Goal: Task Accomplishment & Management: Manage account settings

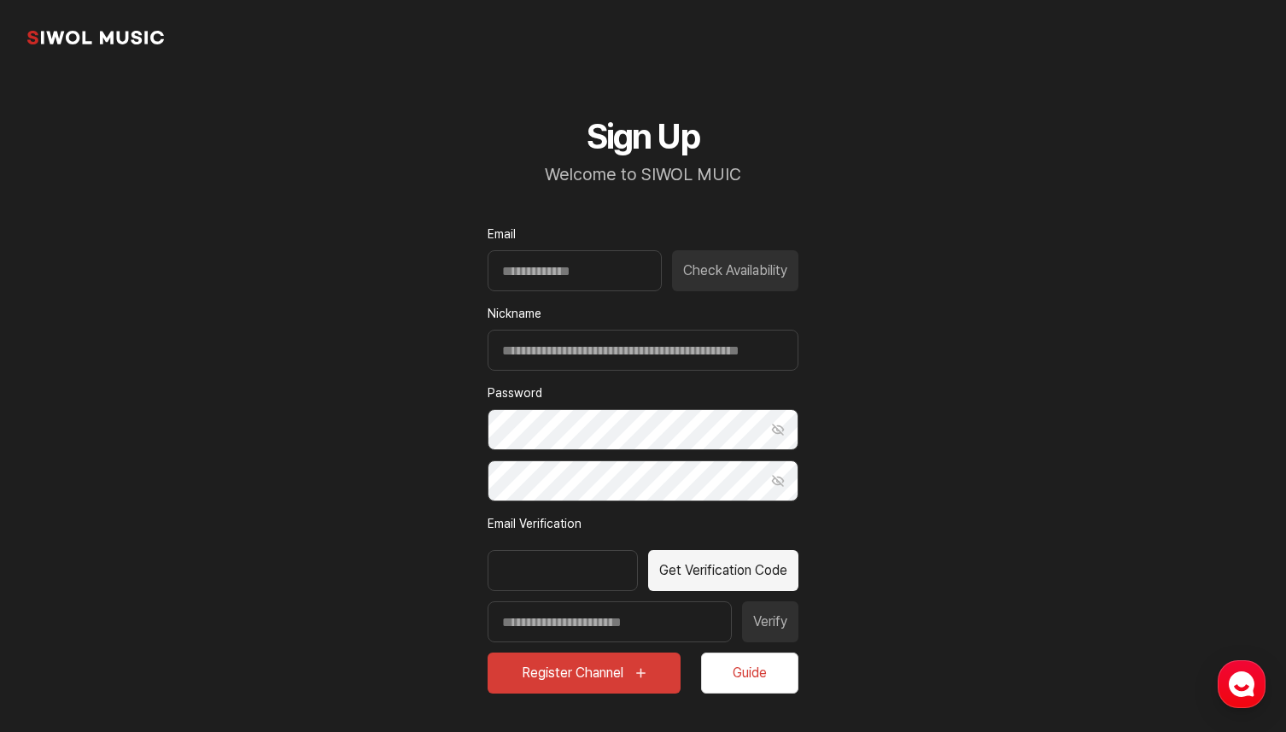
click at [120, 33] on link "common.brand" at bounding box center [95, 37] width 137 height 34
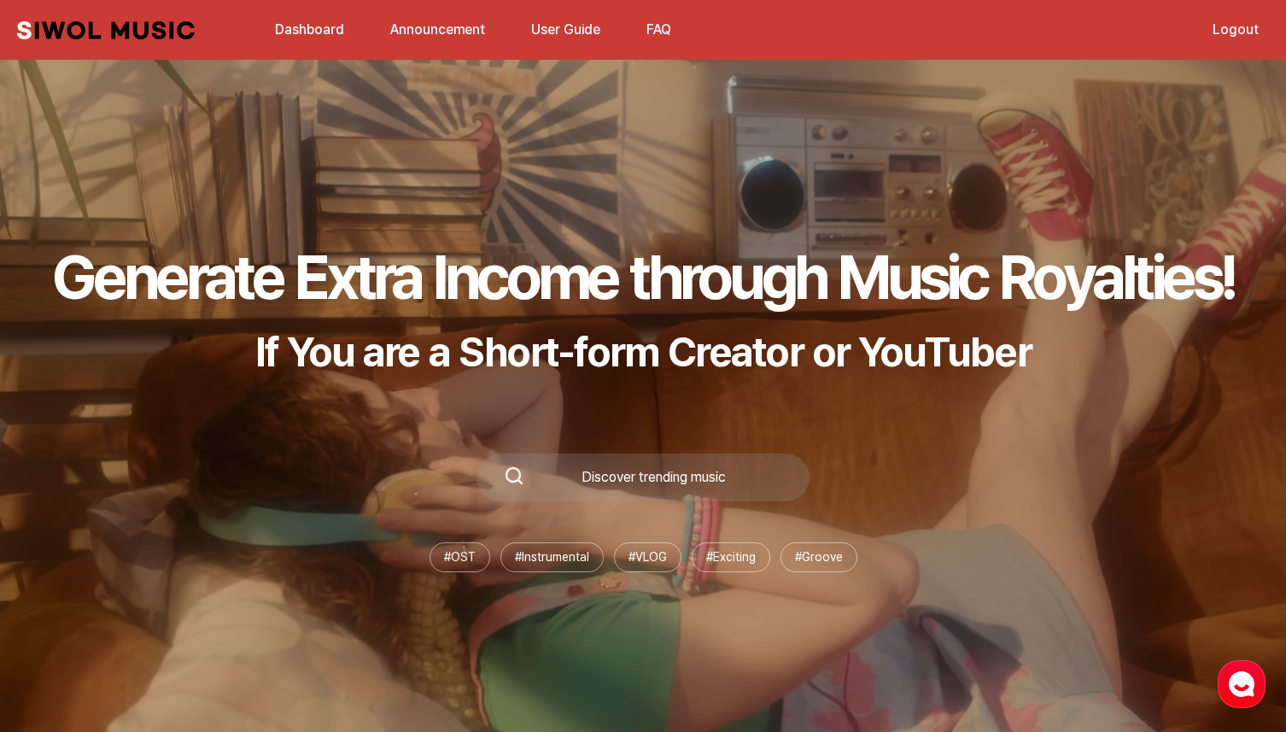
click at [1237, 29] on link "Logout" at bounding box center [1235, 29] width 67 height 37
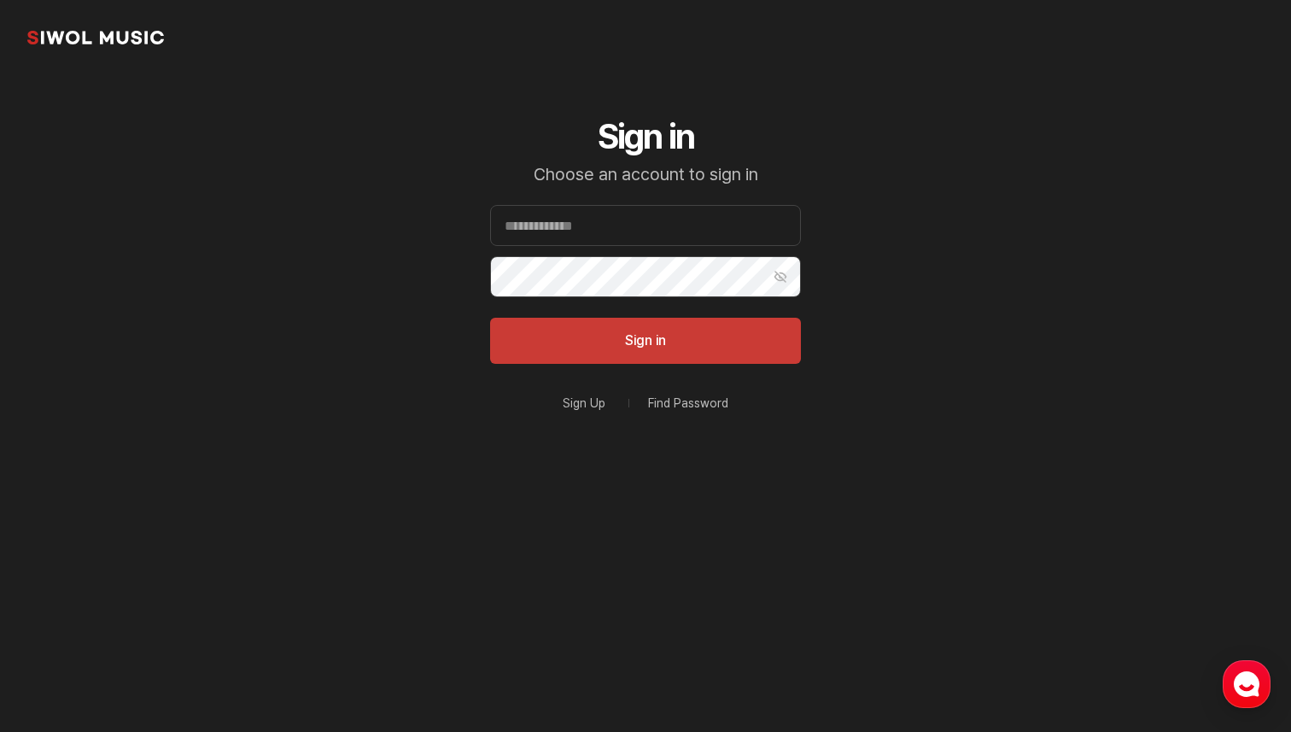
click at [703, 246] on form "Email Password Show Password Sign in" at bounding box center [645, 284] width 311 height 159
click at [708, 225] on input "Email" at bounding box center [645, 225] width 311 height 41
paste input "**********"
type input "**********"
click at [490, 318] on button "Sign in" at bounding box center [645, 341] width 311 height 46
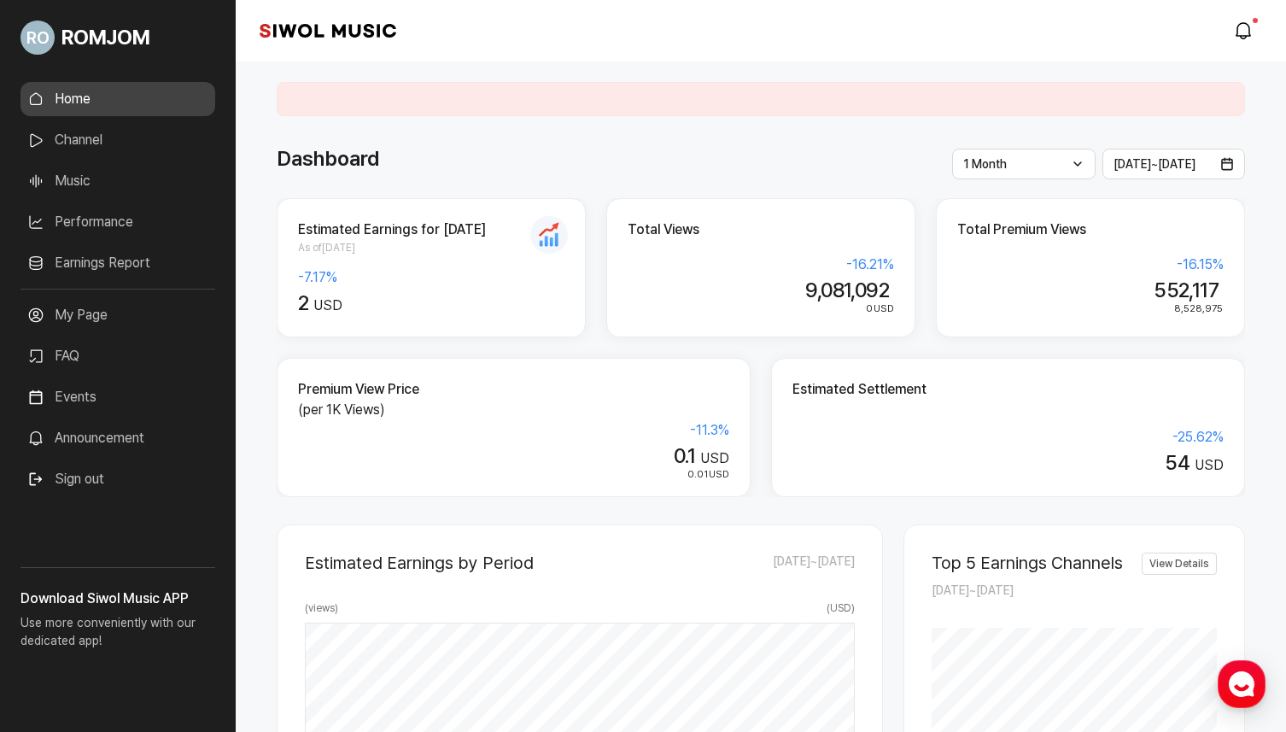
click at [137, 123] on link "Channel" at bounding box center [117, 140] width 195 height 34
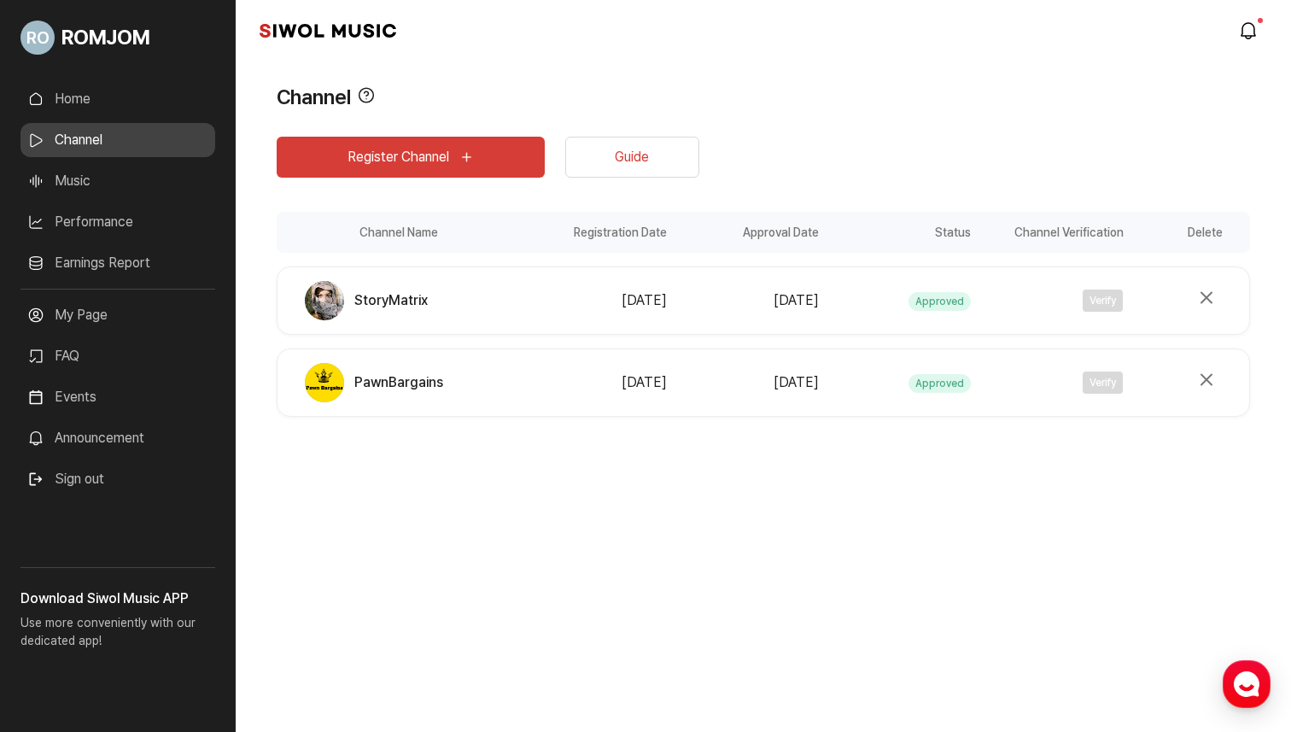
click at [196, 207] on link "Performance" at bounding box center [117, 222] width 195 height 34
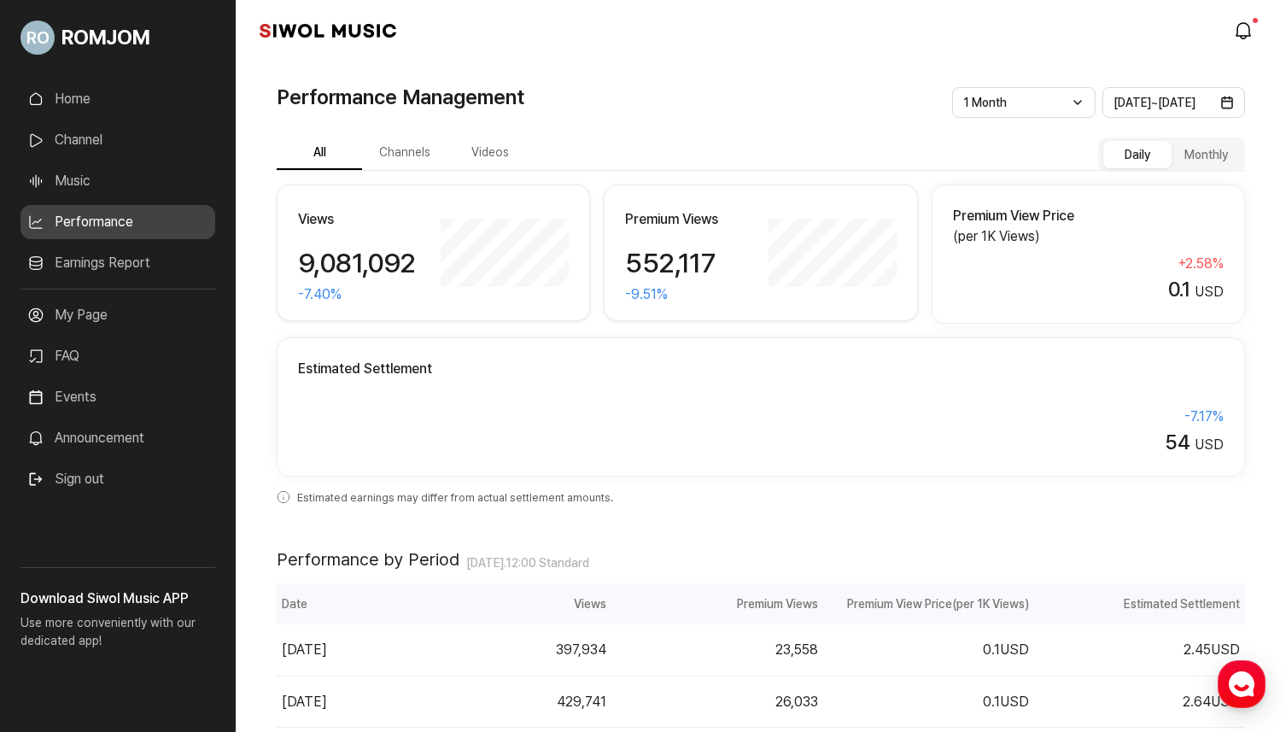
click at [192, 176] on link "Music" at bounding box center [117, 181] width 195 height 34
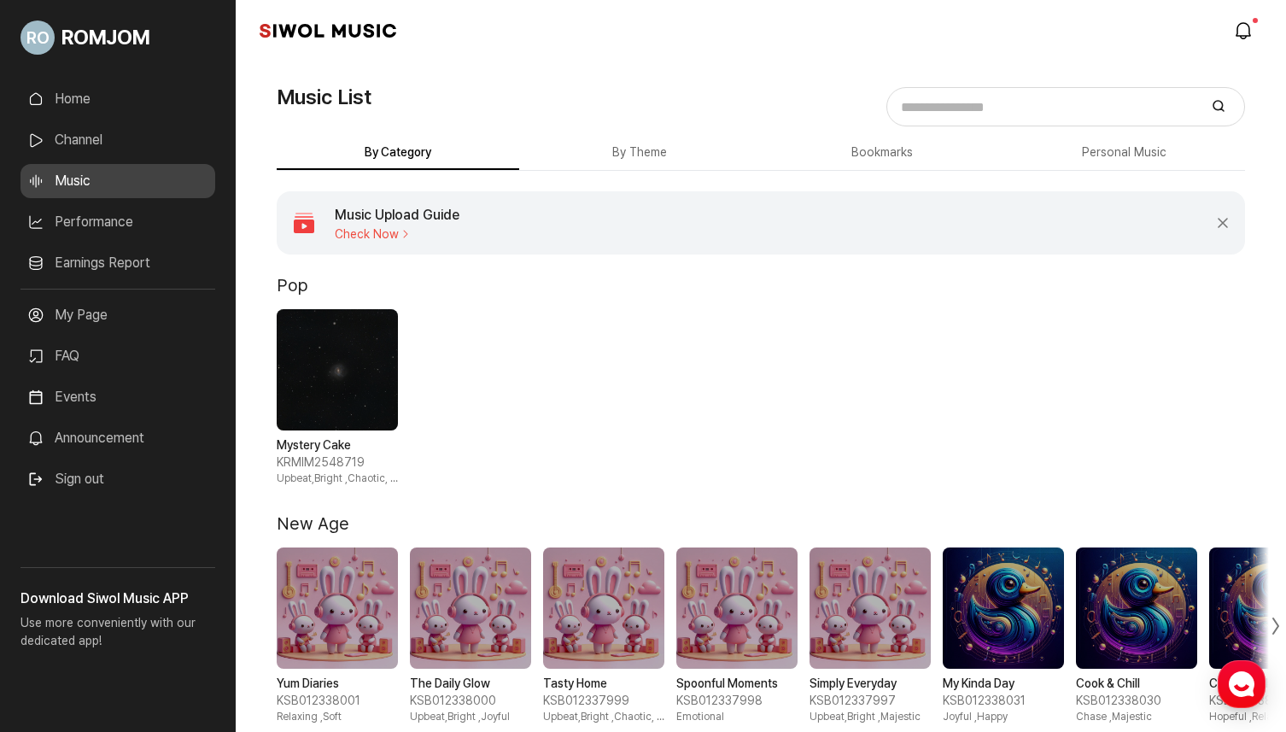
click at [100, 313] on link "My Page" at bounding box center [117, 315] width 195 height 34
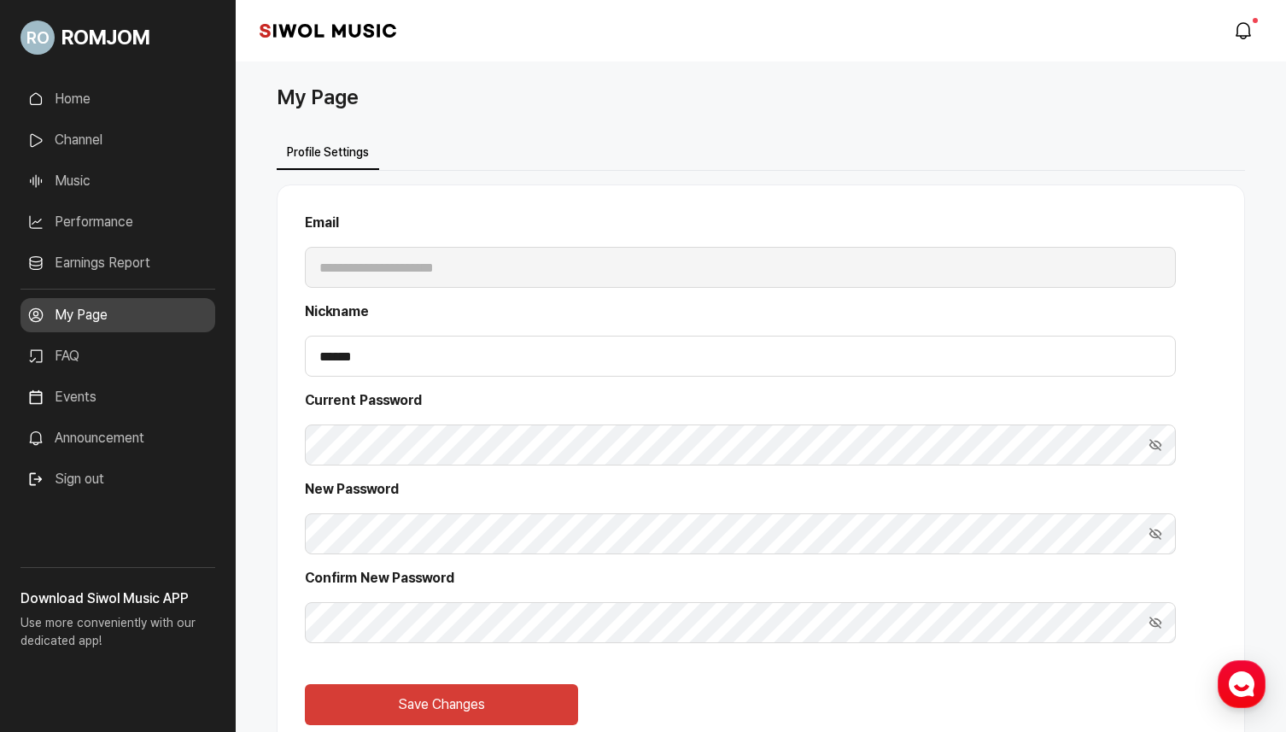
click at [89, 179] on link "Music" at bounding box center [117, 181] width 195 height 34
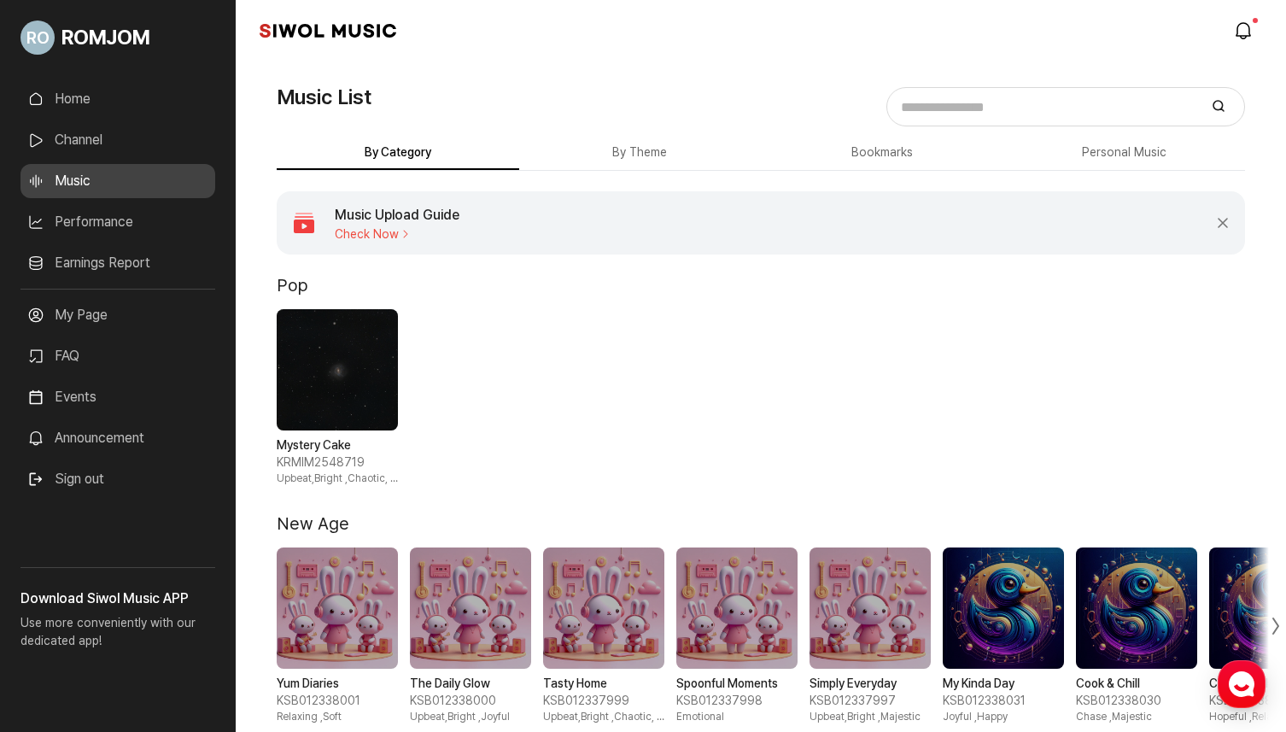
click at [114, 111] on link "Home" at bounding box center [117, 99] width 195 height 34
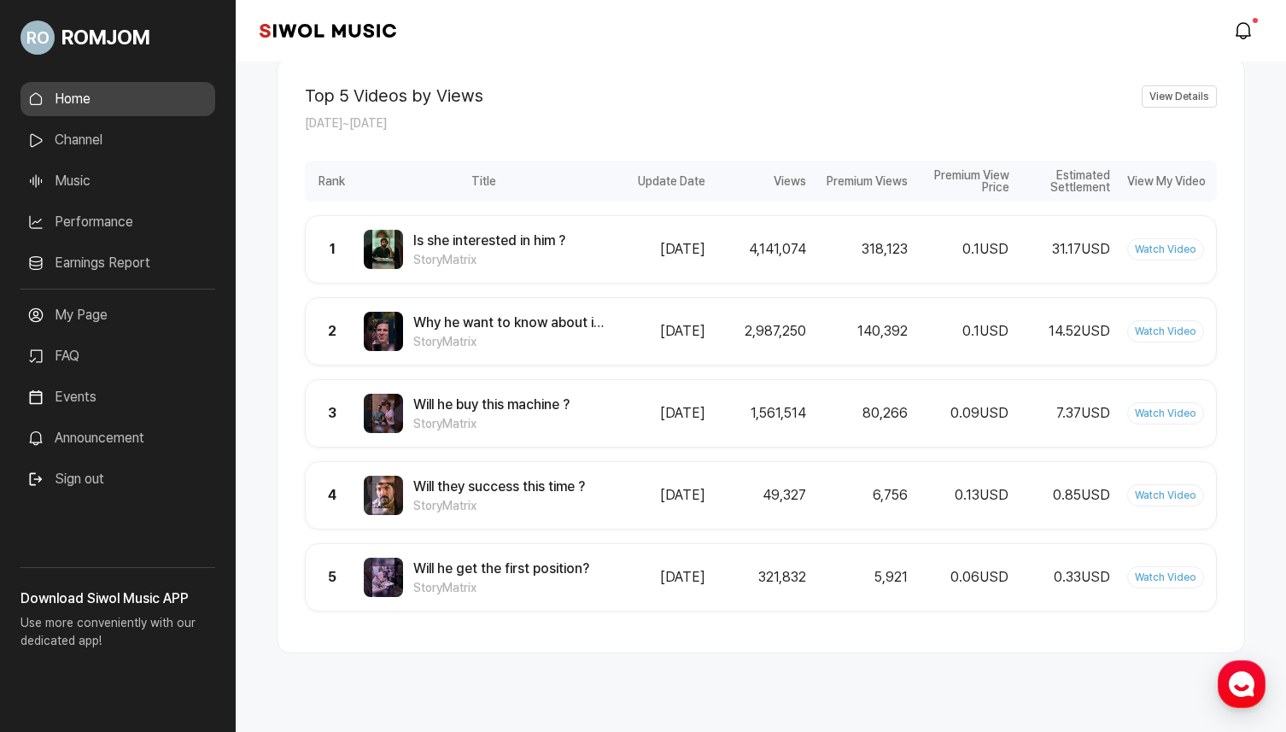
scroll to position [1024, 0]
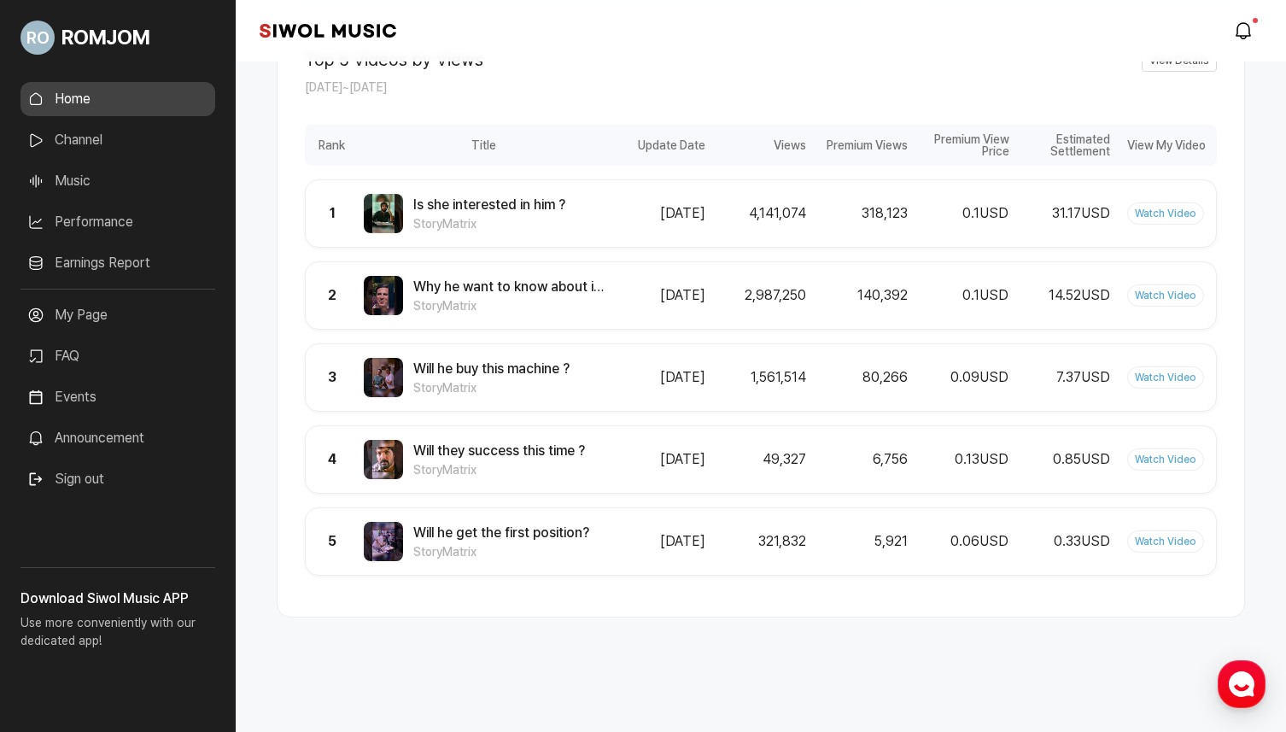
click at [115, 261] on link "Earnings Report" at bounding box center [117, 263] width 195 height 34
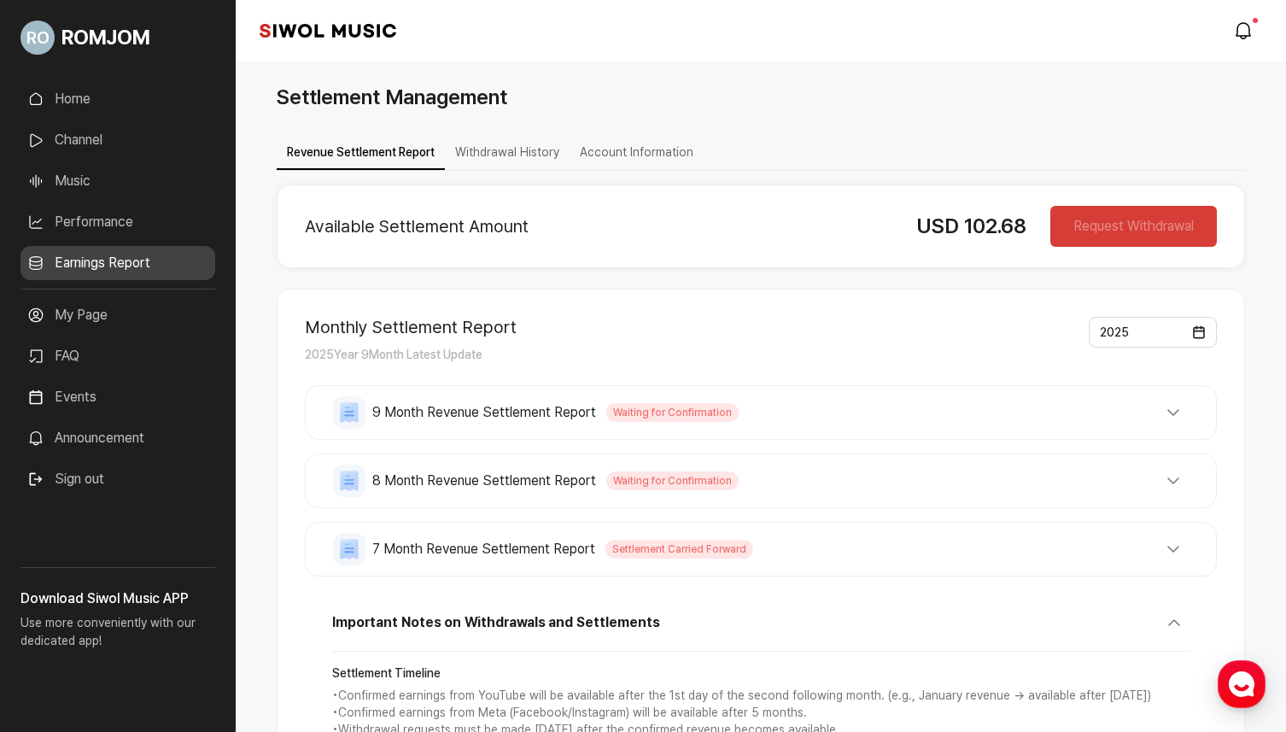
click at [509, 140] on button "Withdrawal History" at bounding box center [507, 153] width 125 height 33
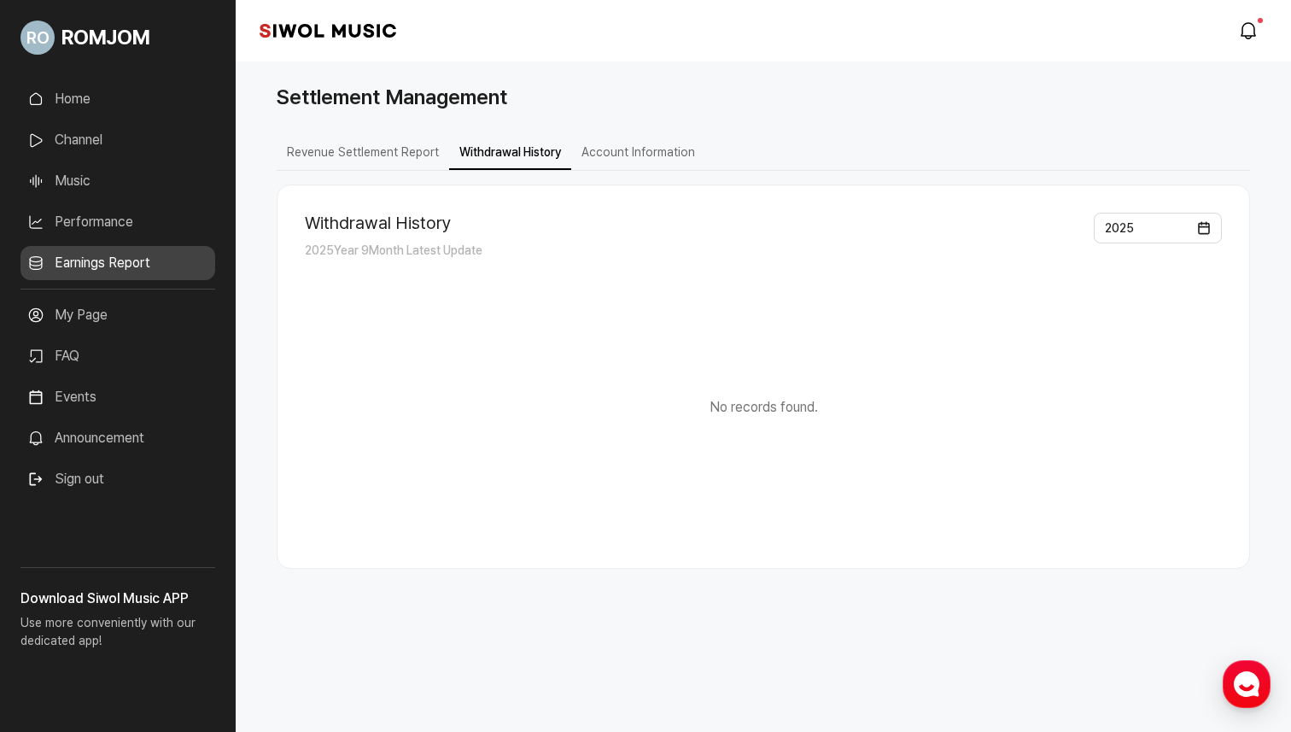
click at [657, 139] on button "Account Information" at bounding box center [638, 153] width 134 height 33
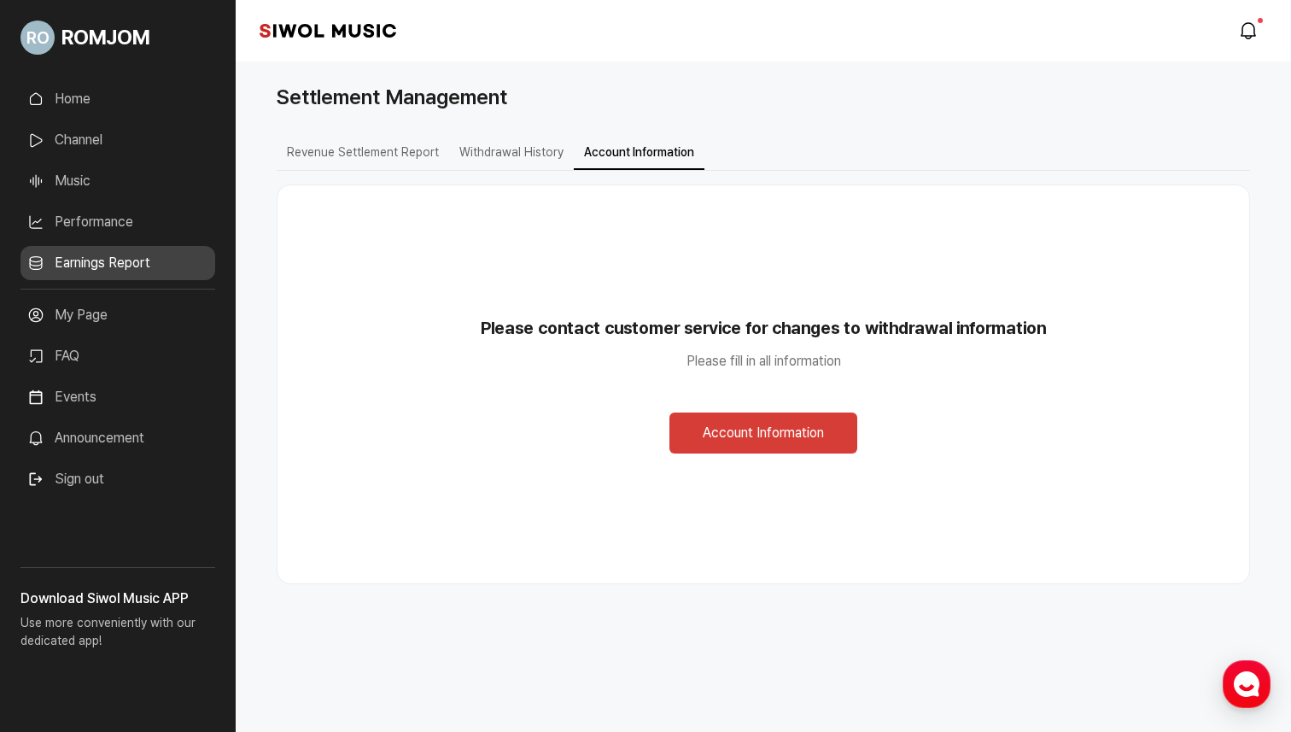
click at [743, 437] on button "Account Information" at bounding box center [764, 432] width 188 height 41
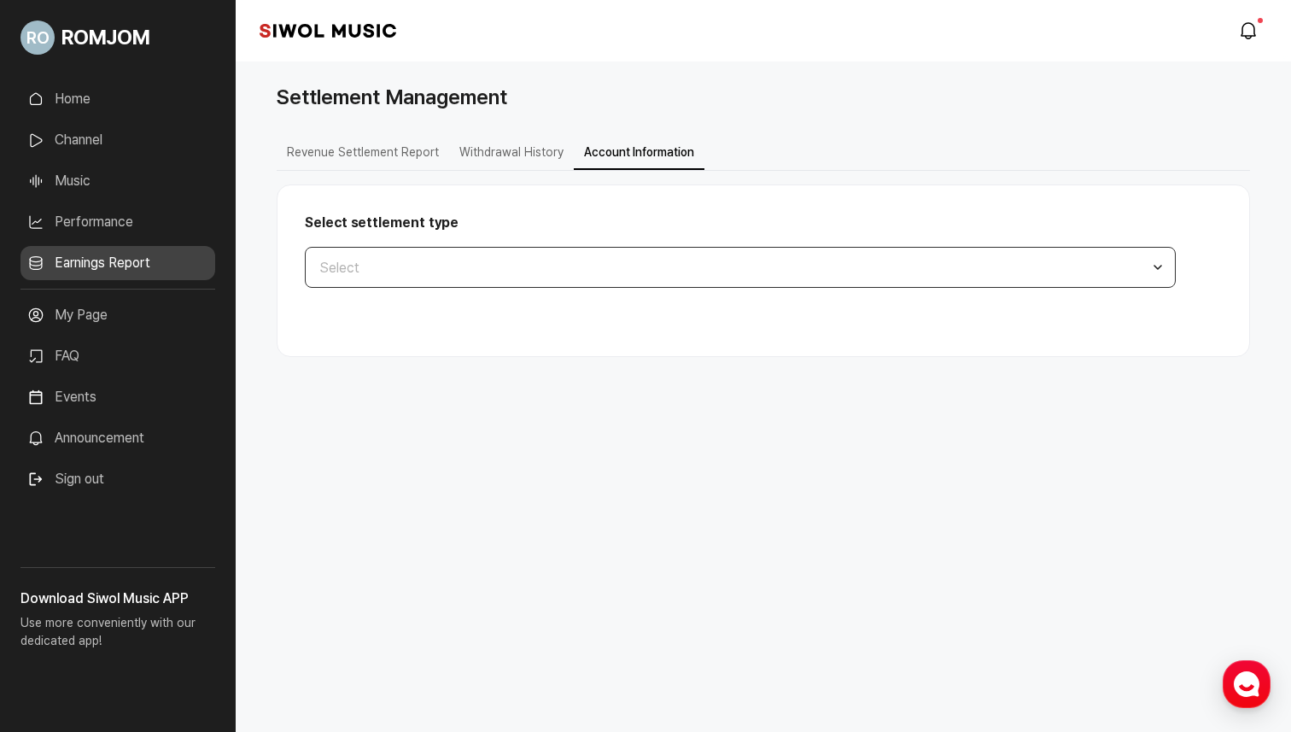
click at [776, 285] on button "Select" at bounding box center [740, 267] width 871 height 41
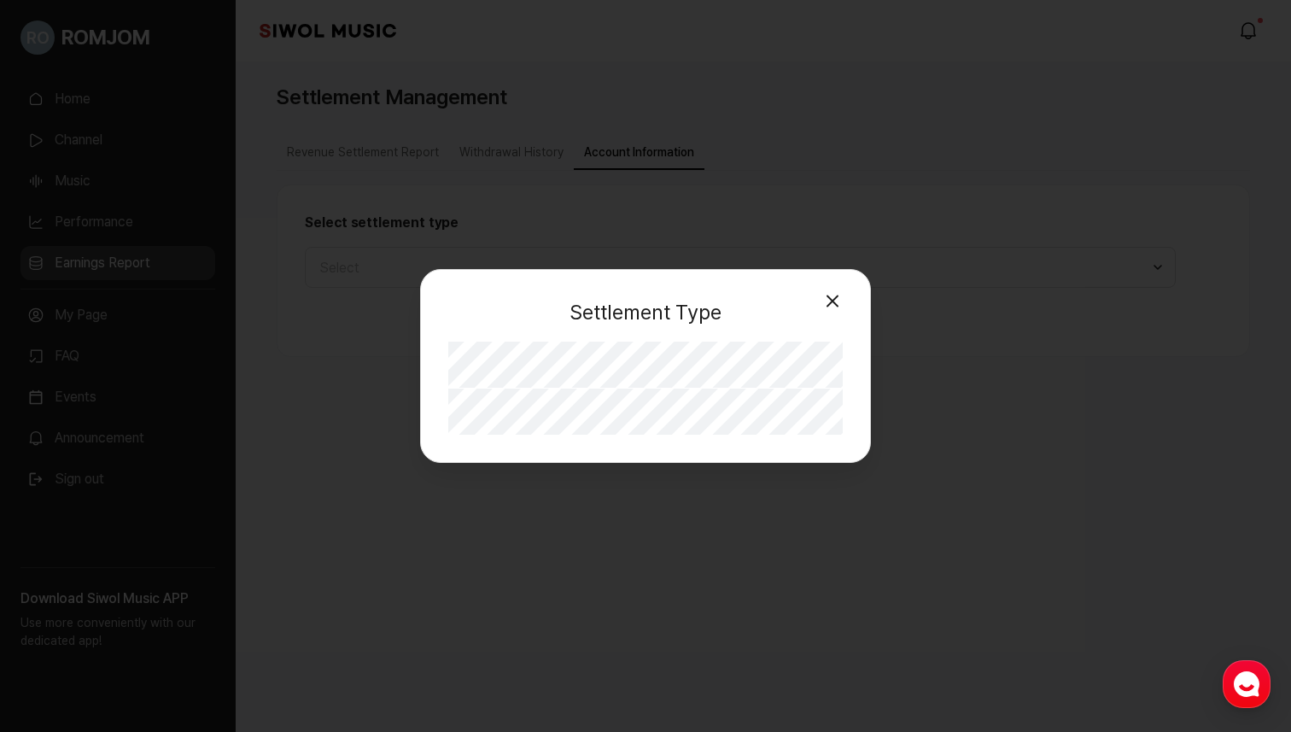
select select "**"
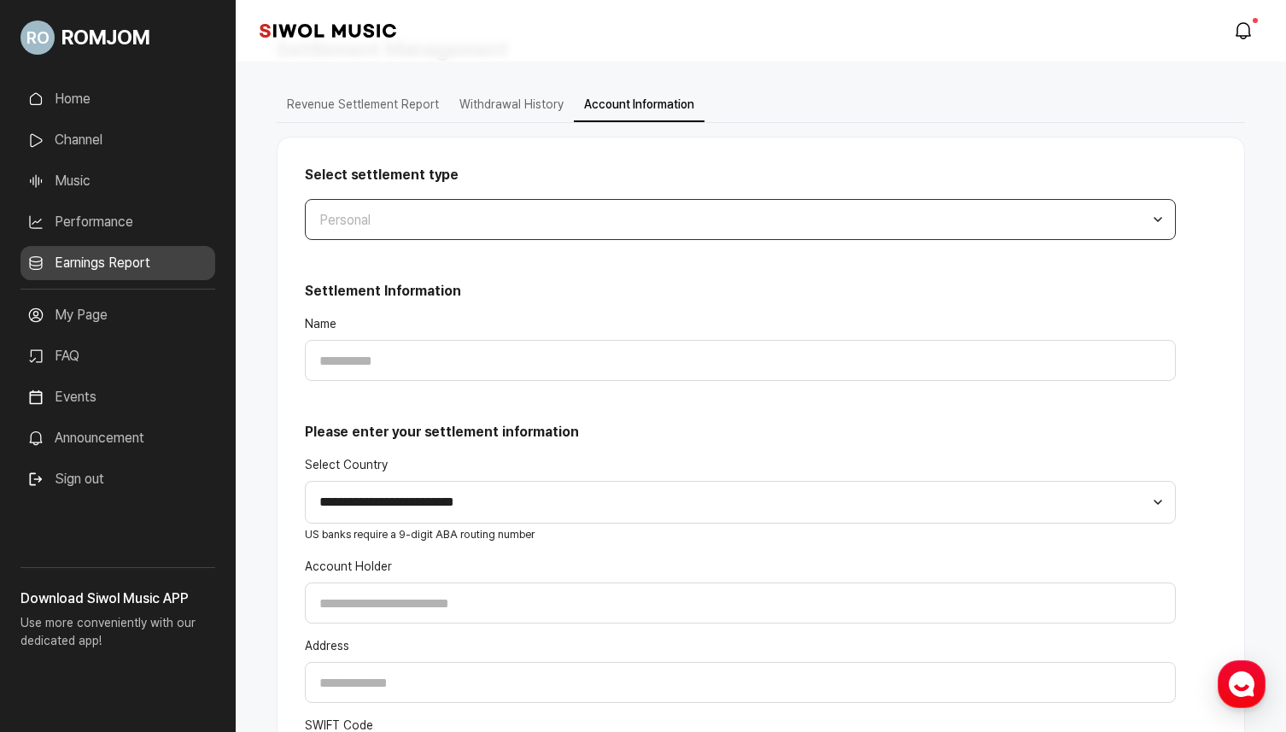
scroll to position [50, 0]
